Goal: Check status: Check status

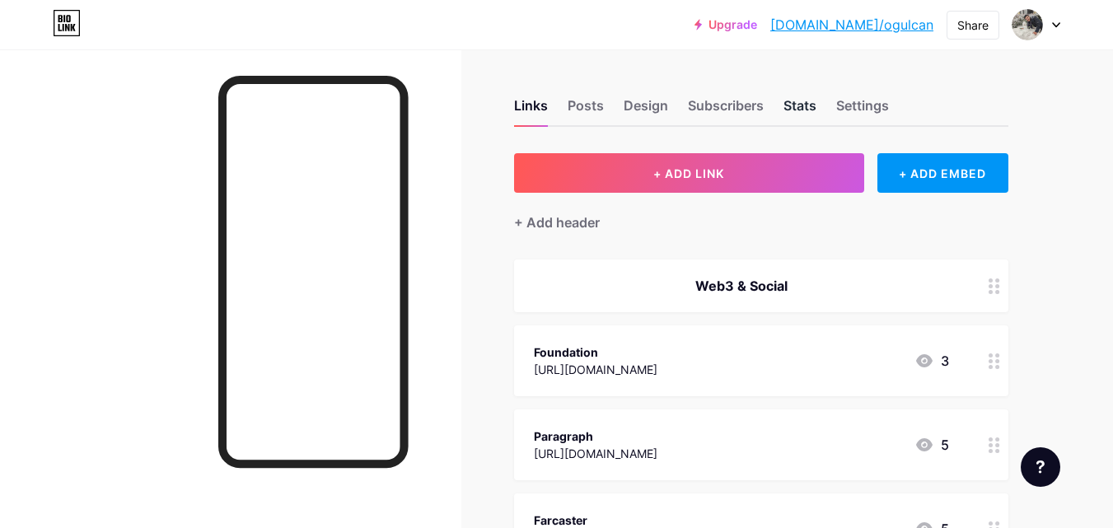
click at [808, 108] on div "Stats" at bounding box center [799, 111] width 33 height 30
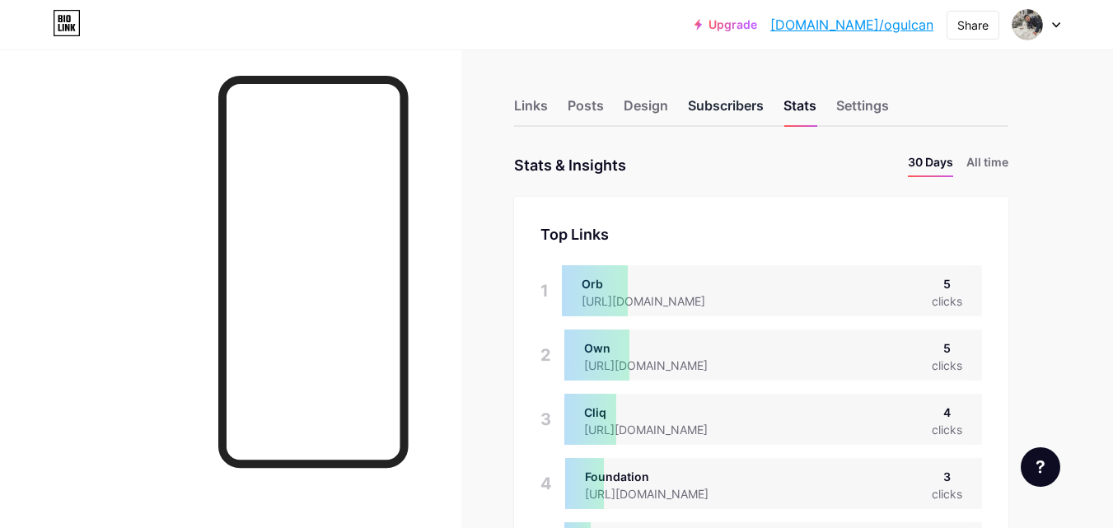
click at [711, 99] on div "Subscribers" at bounding box center [726, 111] width 76 height 30
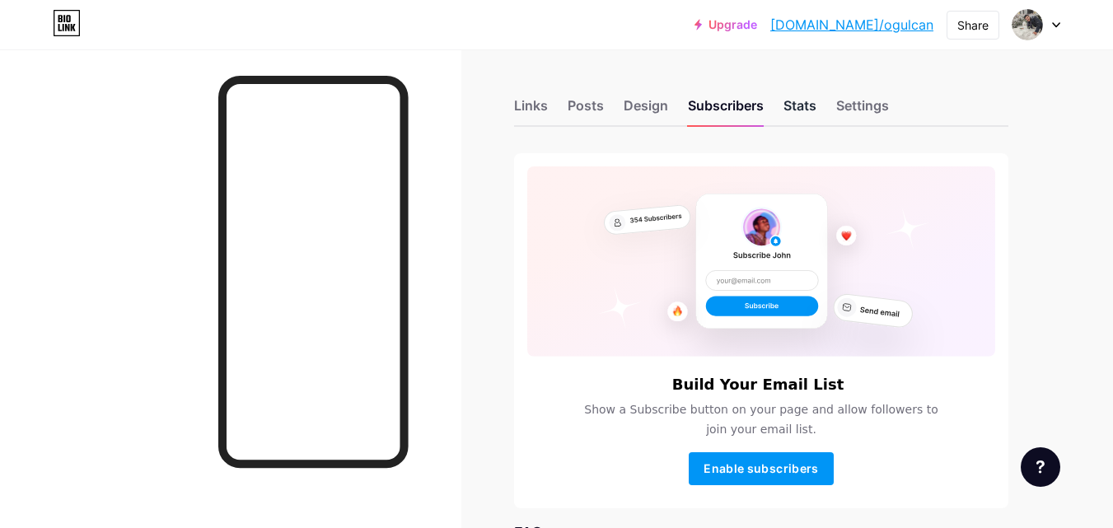
click at [801, 101] on div "Stats" at bounding box center [799, 111] width 33 height 30
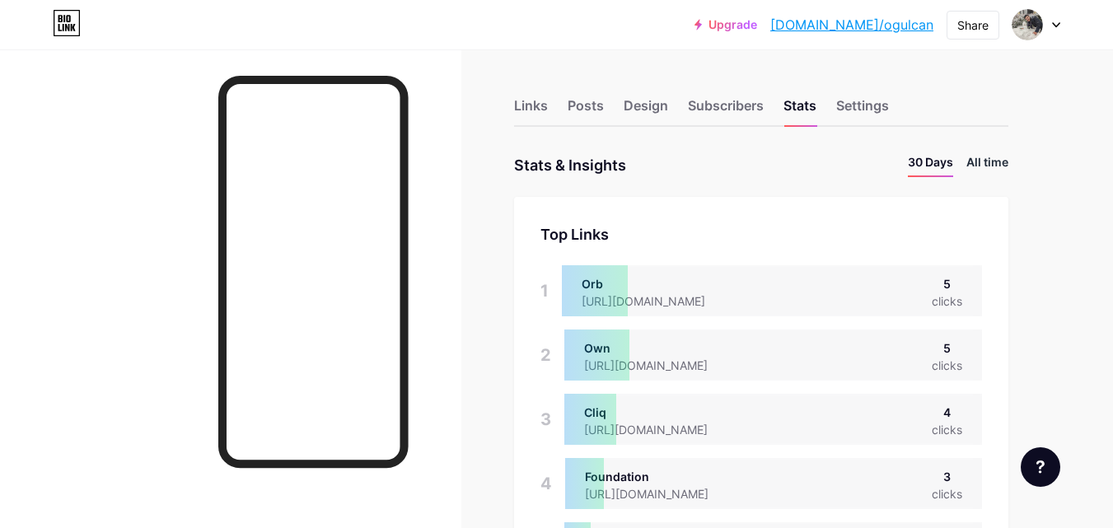
click at [977, 157] on li "All time" at bounding box center [987, 165] width 42 height 24
